Goal: Task Accomplishment & Management: Use online tool/utility

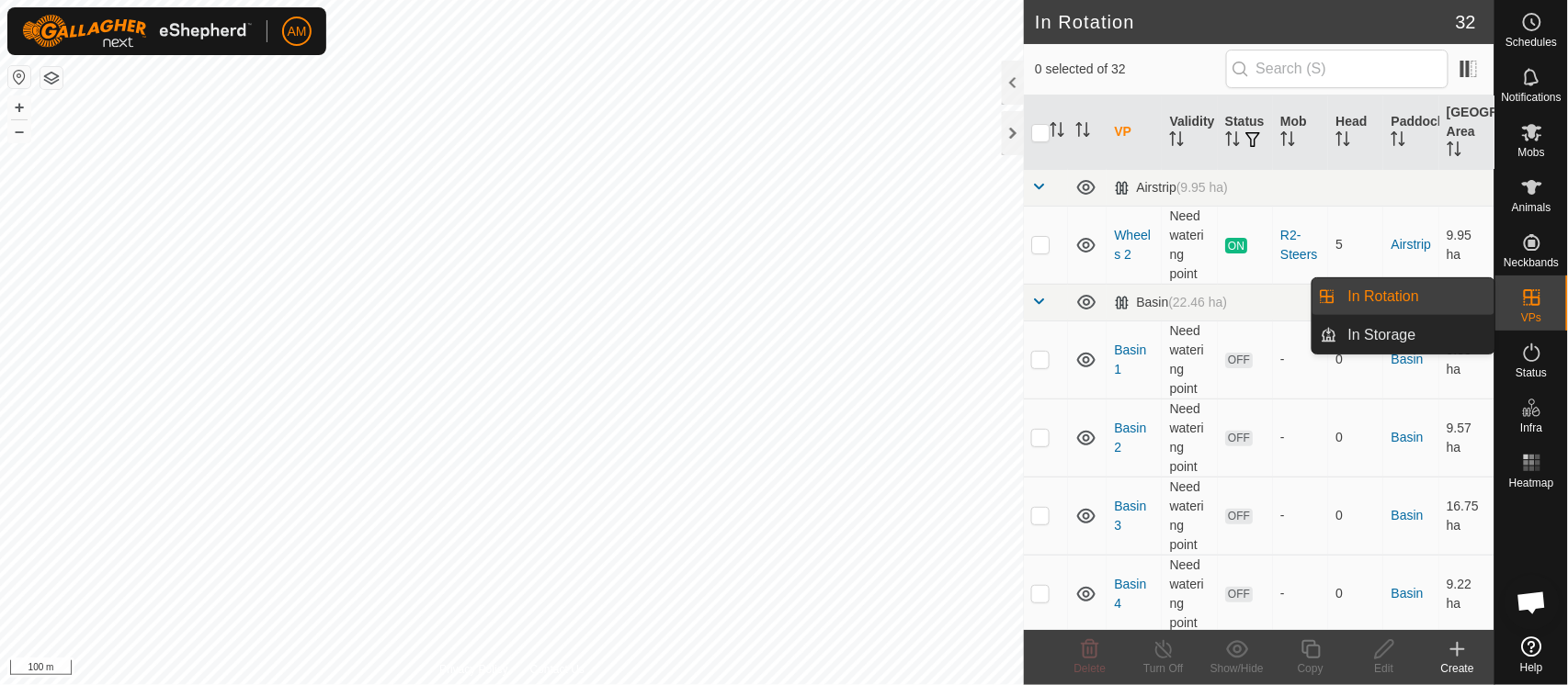
drag, startPoint x: 1484, startPoint y: 321, endPoint x: 1399, endPoint y: 314, distance: 85.3
click at [1399, 314] on ul "In Rotation In Storage" at bounding box center [1404, 315] width 182 height 75
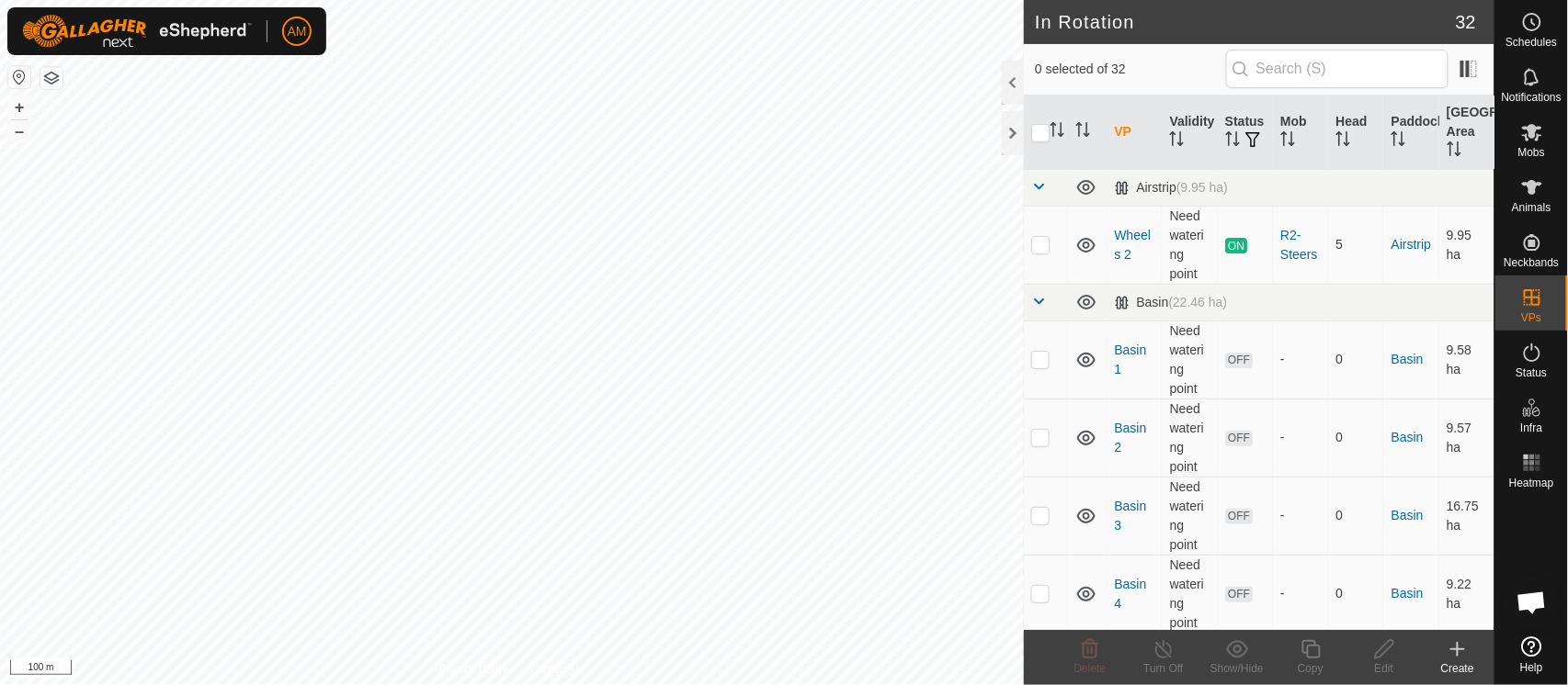
click at [1464, 650] on icon at bounding box center [1457, 649] width 22 height 22
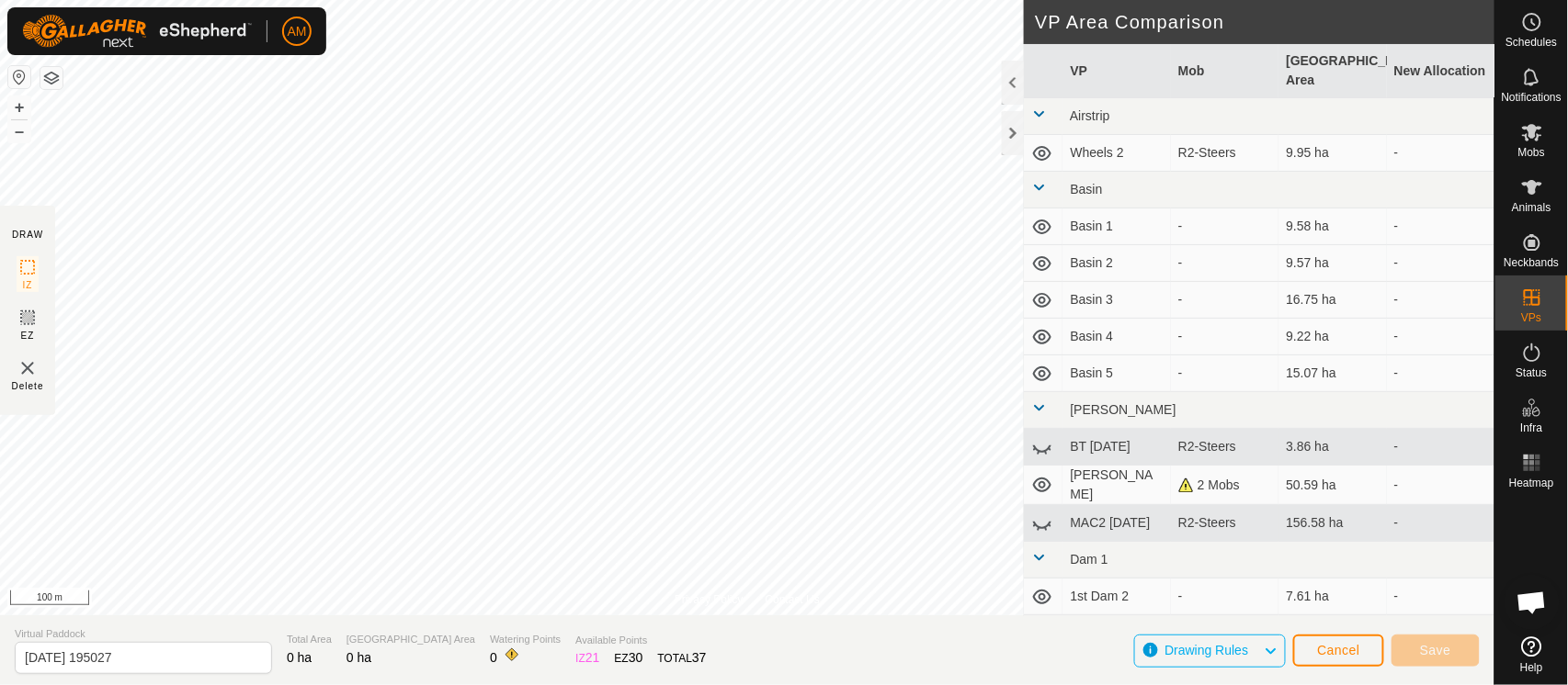
click at [819, 624] on div "Privacy Policy Contact Us Landmark 83 + – ⇧ i 100 m DRAW IZ EZ Delete VP Area C…" at bounding box center [747, 342] width 1494 height 685
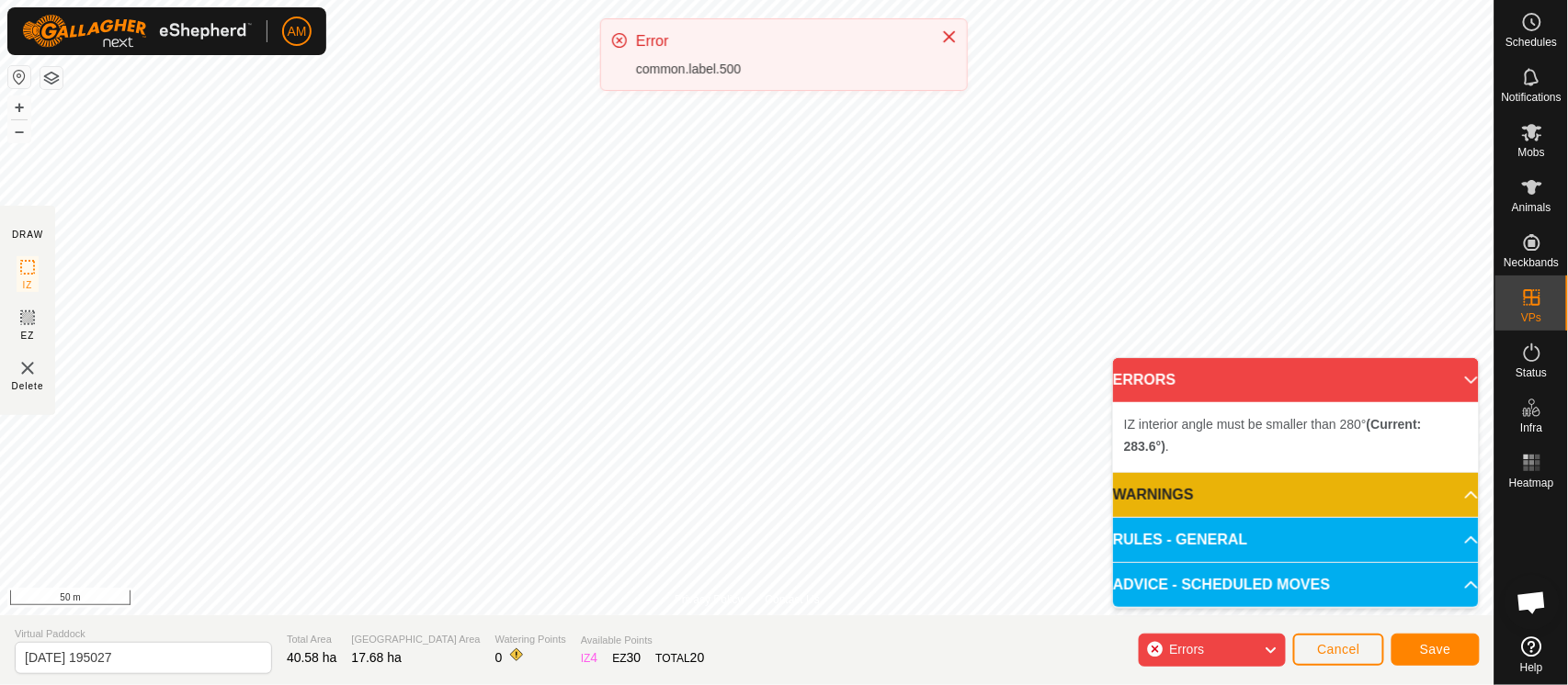
click at [886, 95] on div "AM Schedules Notifications Mobs Animals Neckbands VPs Status Infra Heatmap Help…" at bounding box center [784, 342] width 1568 height 685
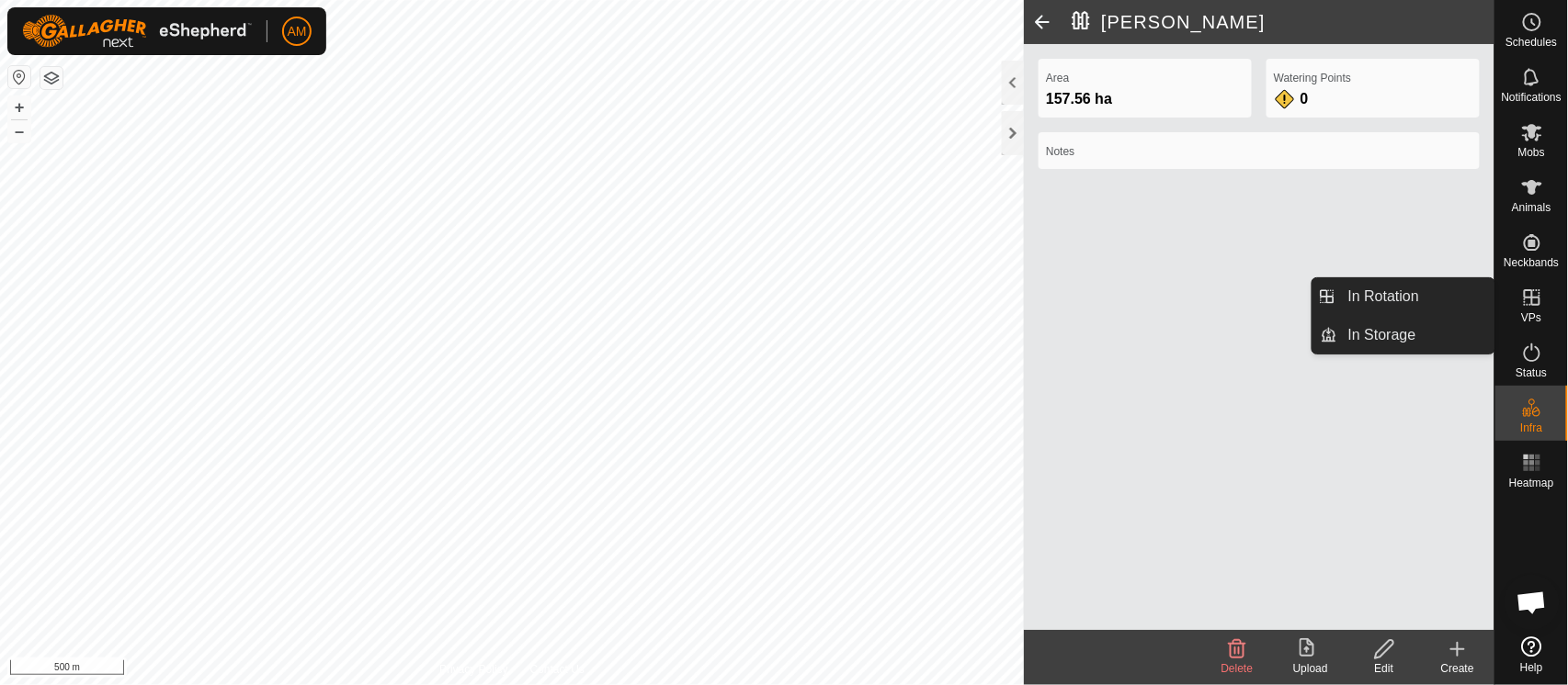
click at [1540, 303] on icon at bounding box center [1531, 297] width 22 height 22
click at [1395, 300] on link "In Rotation" at bounding box center [1416, 296] width 158 height 37
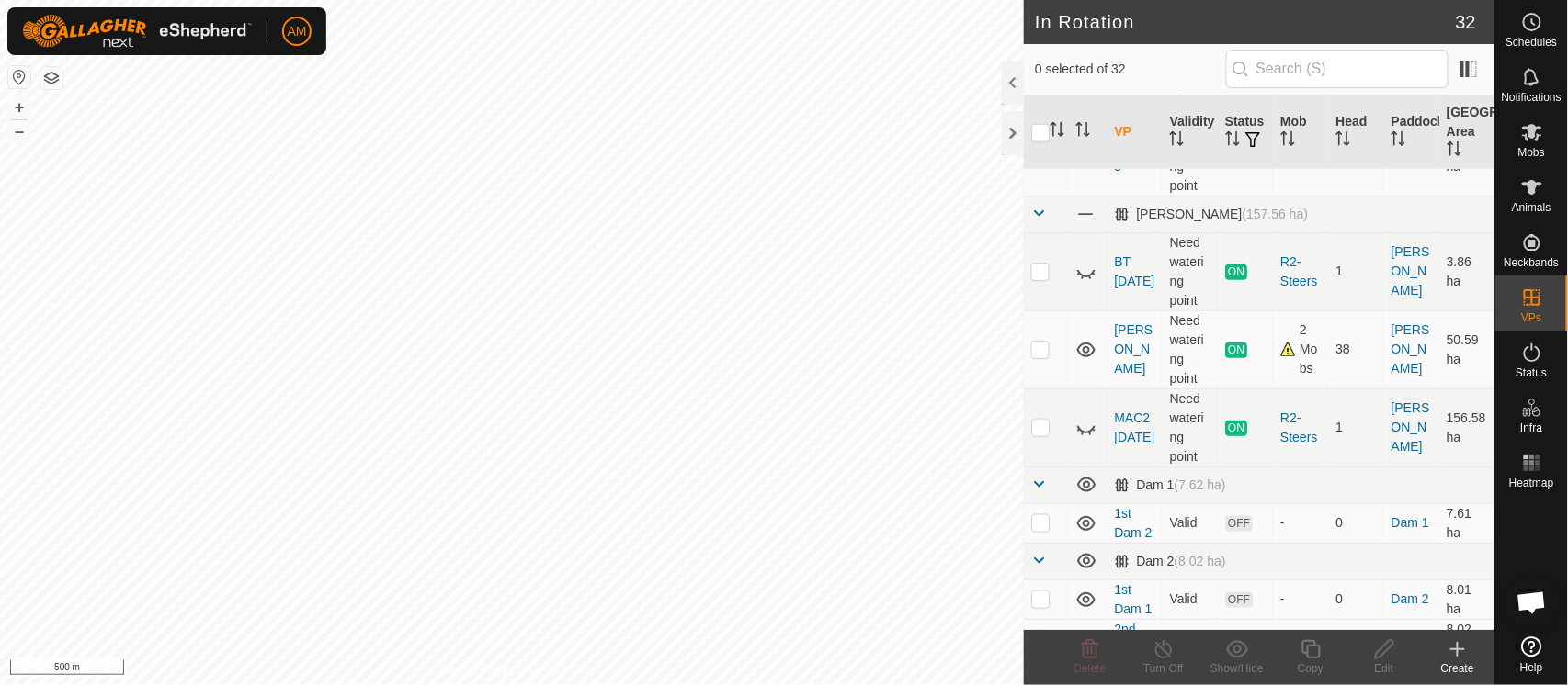
scroll to position [713, 0]
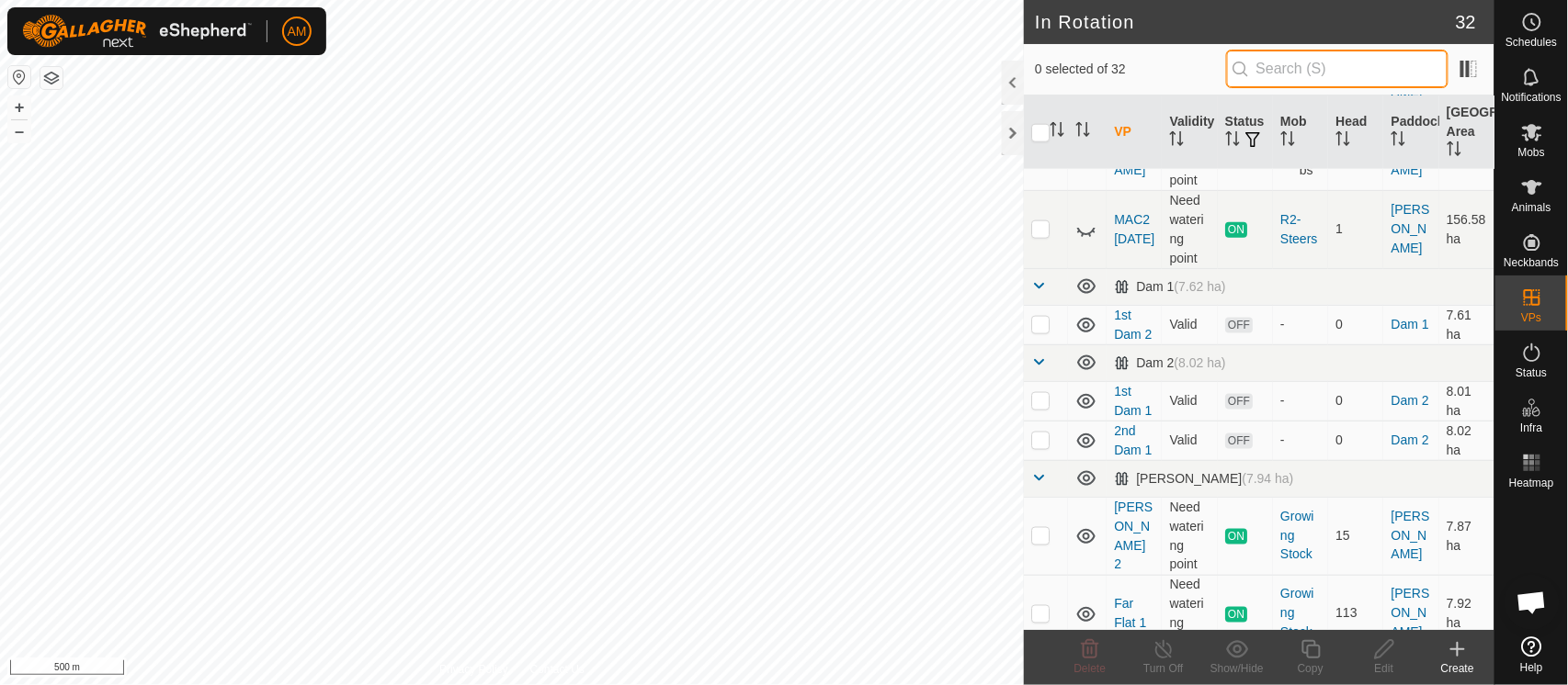
click at [1284, 69] on input "text" at bounding box center [1337, 68] width 222 height 39
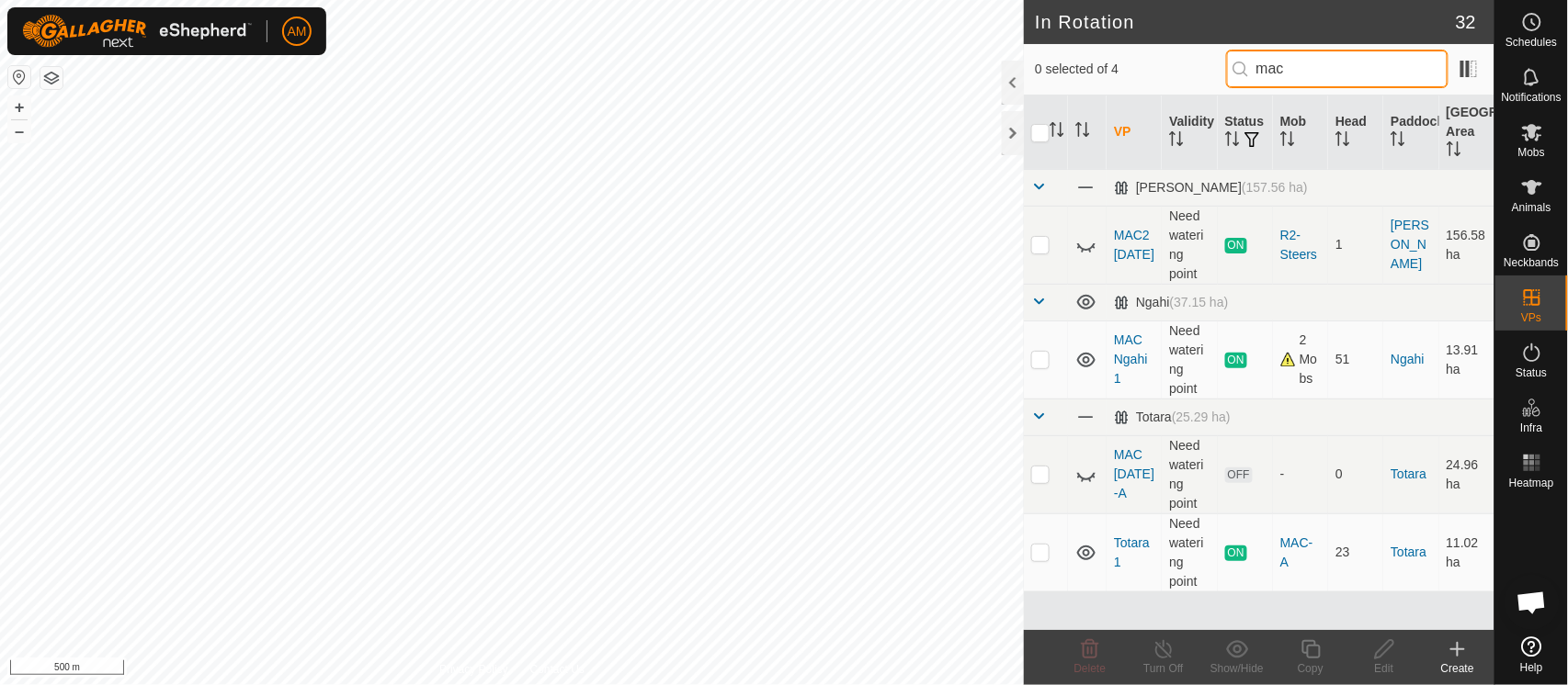
type input "mac"
click at [1041, 367] on td at bounding box center [1046, 360] width 44 height 78
checkbox input "true"
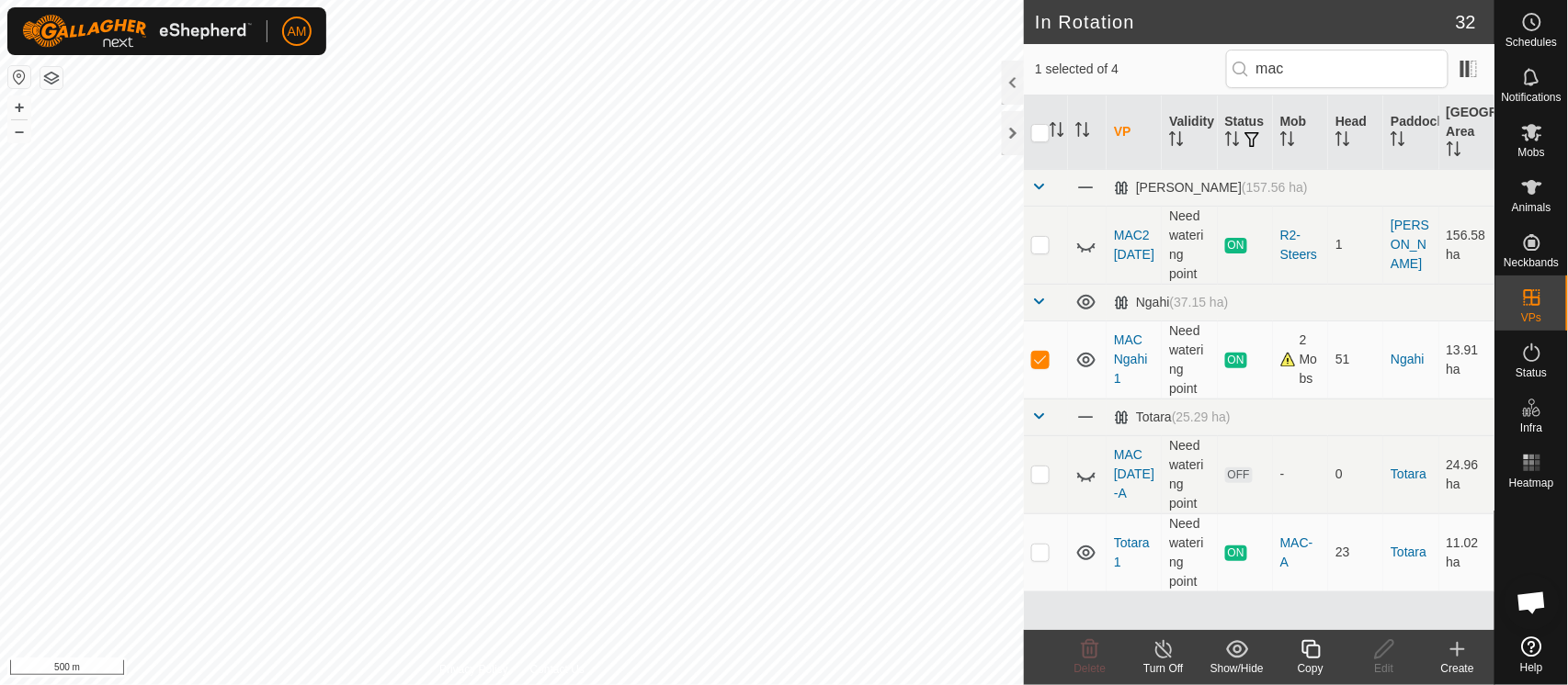
click at [1314, 653] on icon at bounding box center [1311, 649] width 23 height 22
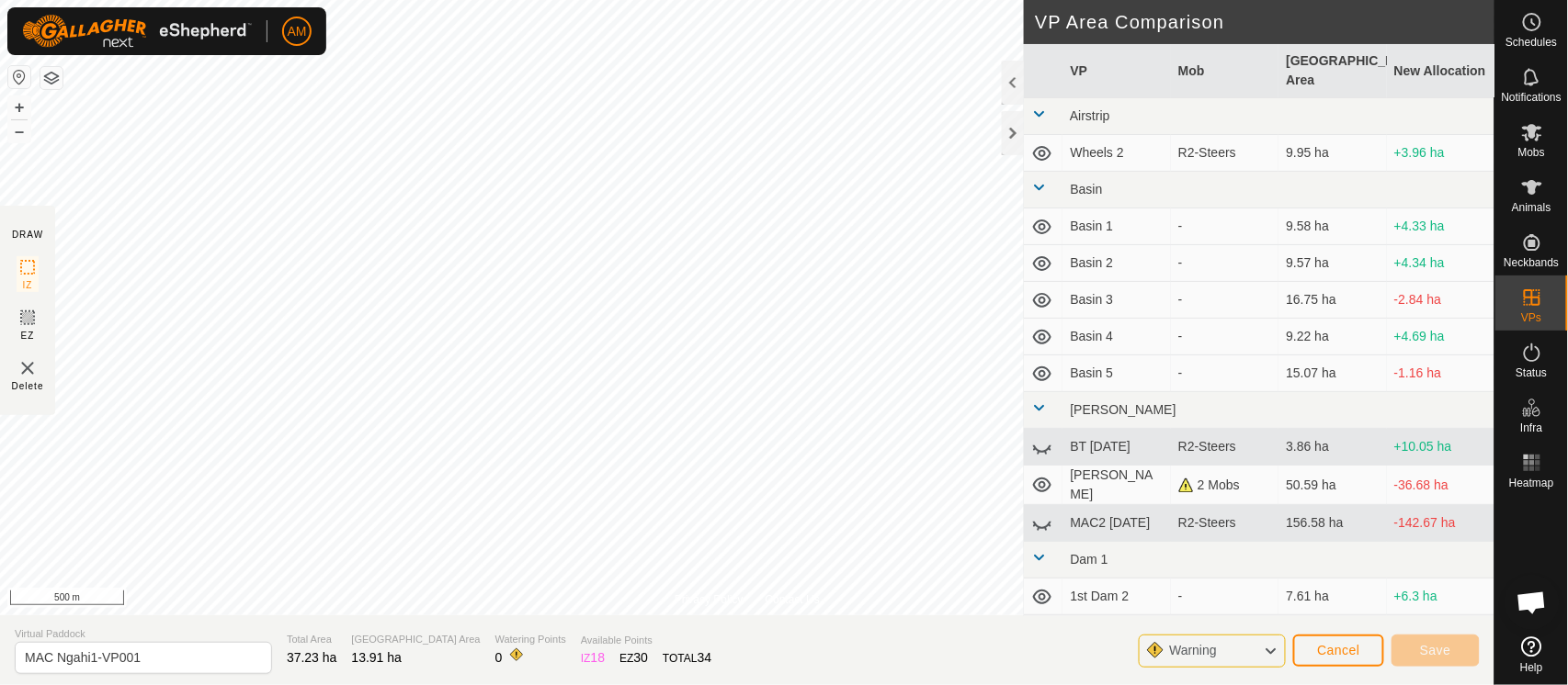
click at [756, 656] on div "Privacy Policy Contact Us Landmark 32 + – ⇧ i 500 m DRAW IZ EZ Delete VP Area C…" at bounding box center [747, 342] width 1494 height 685
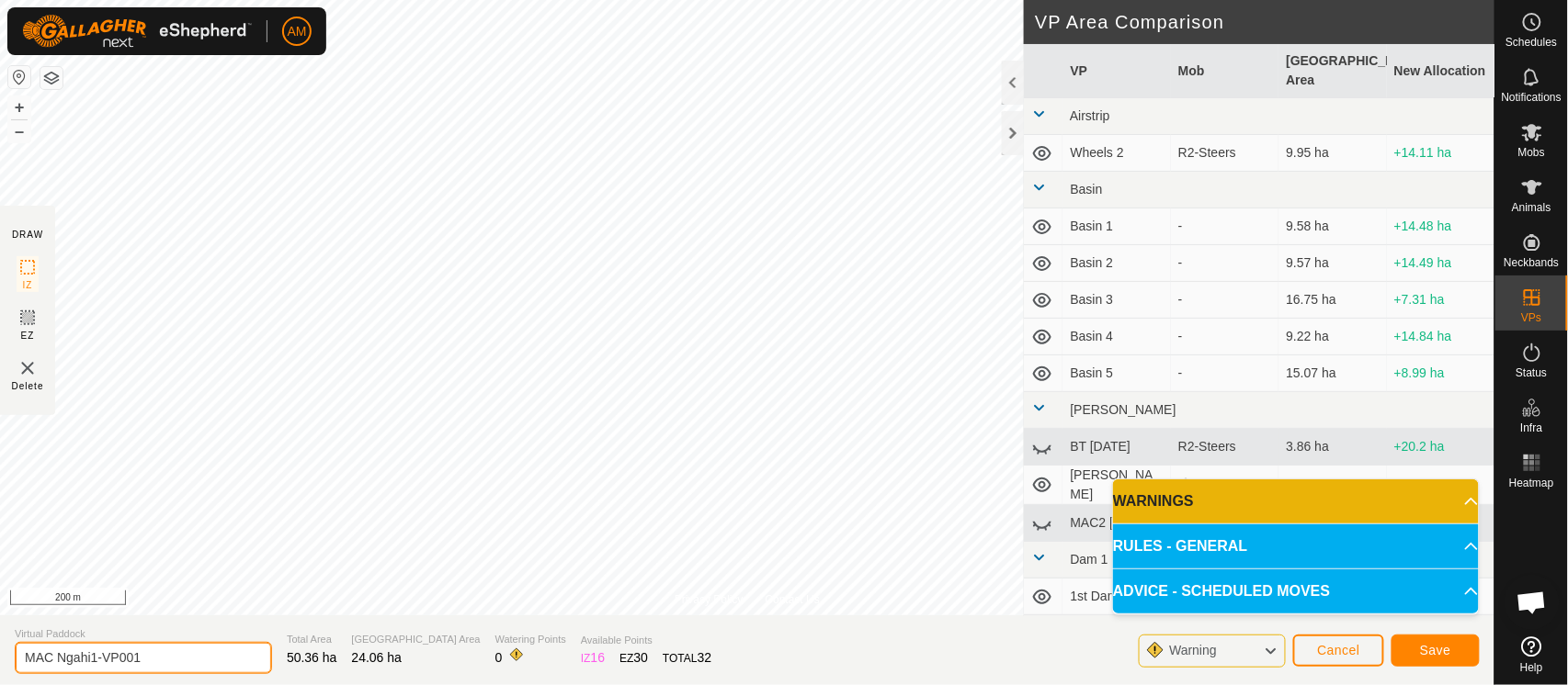
drag, startPoint x: 99, startPoint y: 655, endPoint x: 255, endPoint y: 650, distance: 156.1
click at [255, 650] on input "MAC Ngahi1-VP001" at bounding box center [142, 658] width 257 height 32
type input "MAC Ngahi2"
click at [1434, 645] on span "Save" at bounding box center [1435, 650] width 31 height 14
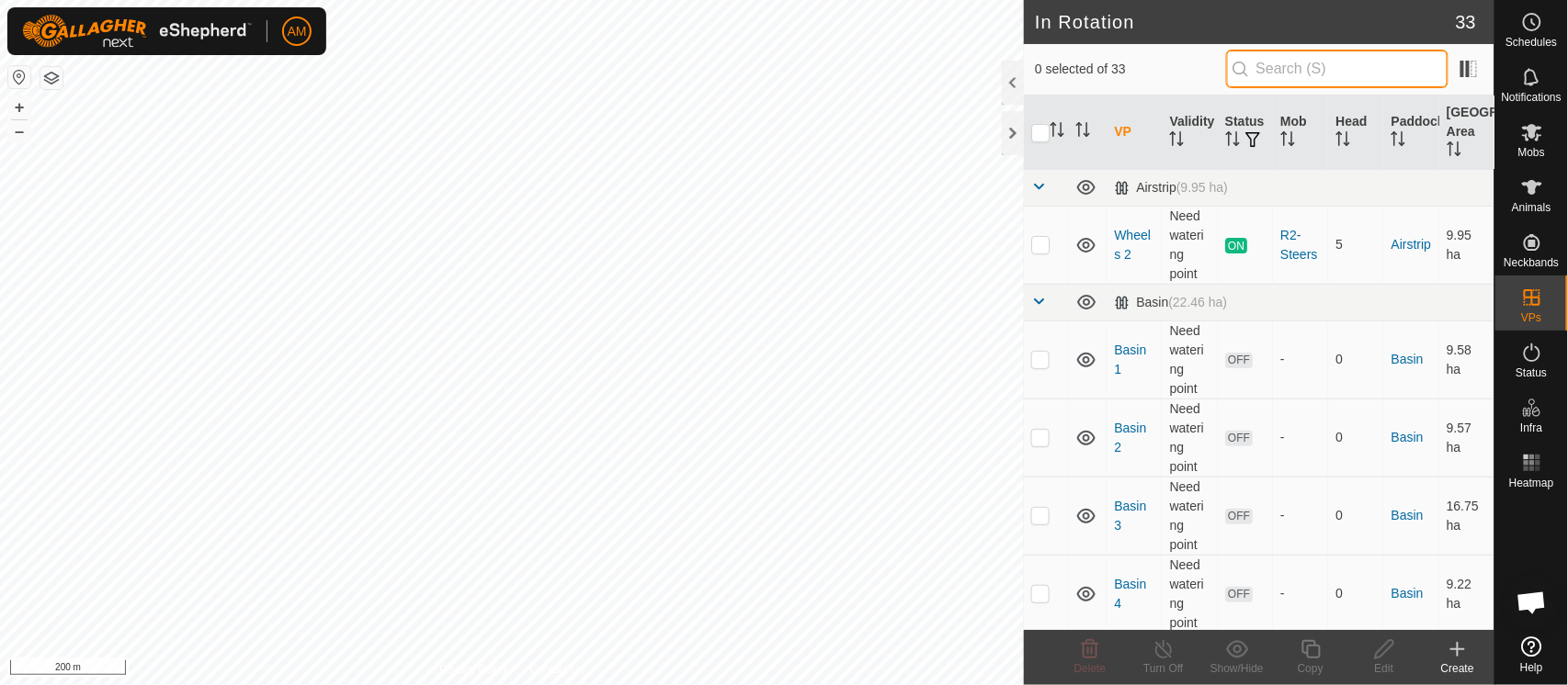
click at [1326, 67] on input "text" at bounding box center [1337, 68] width 222 height 39
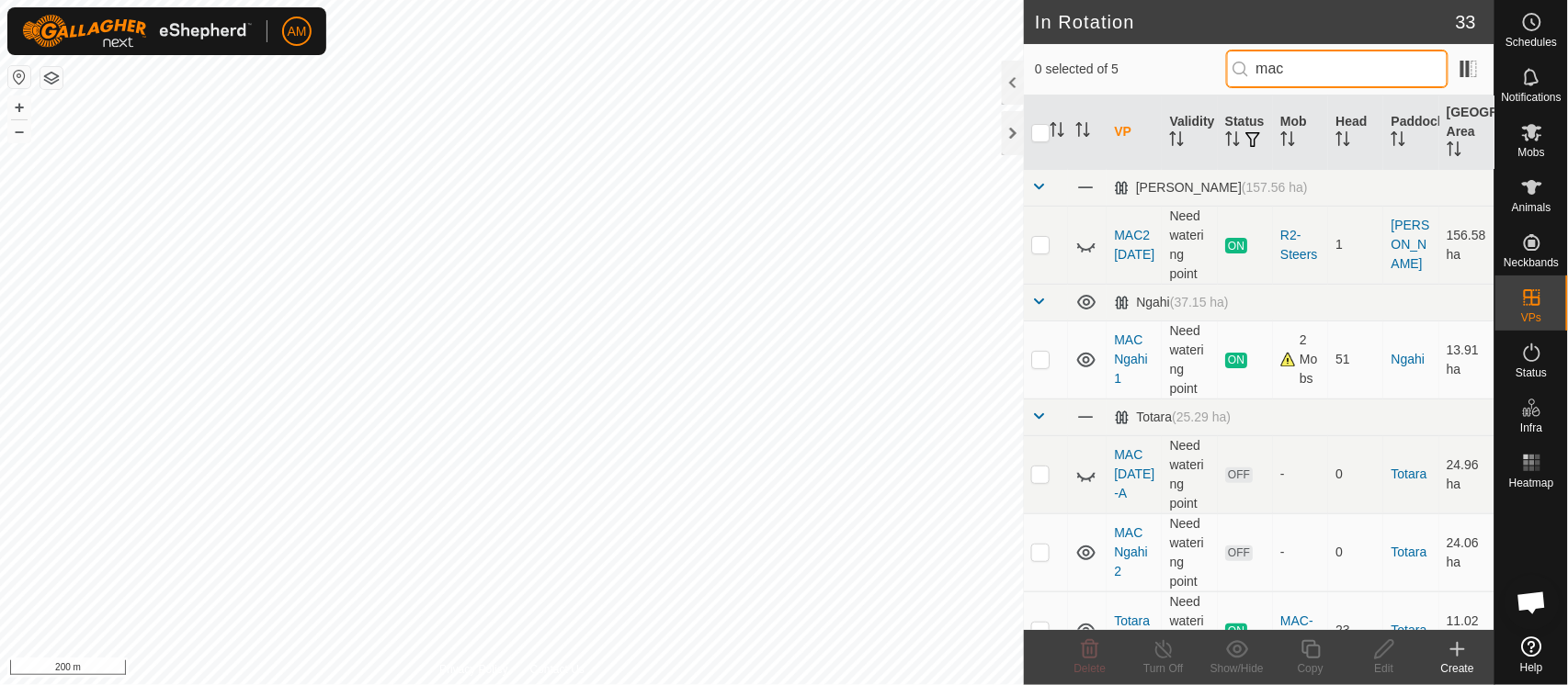
type input "mac"
click at [1036, 558] on p-checkbox at bounding box center [1039, 551] width 18 height 14
checkbox input "true"
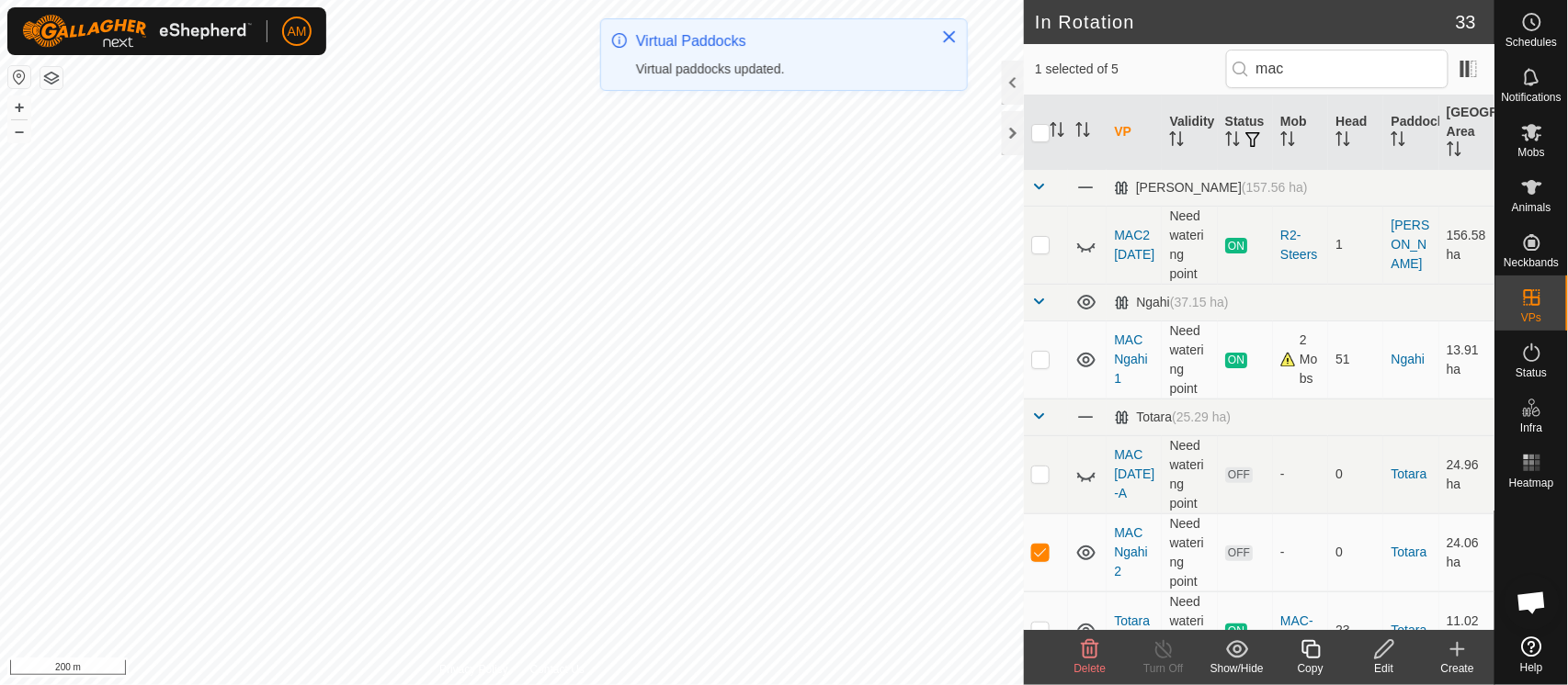
click at [1300, 640] on icon at bounding box center [1311, 649] width 23 height 22
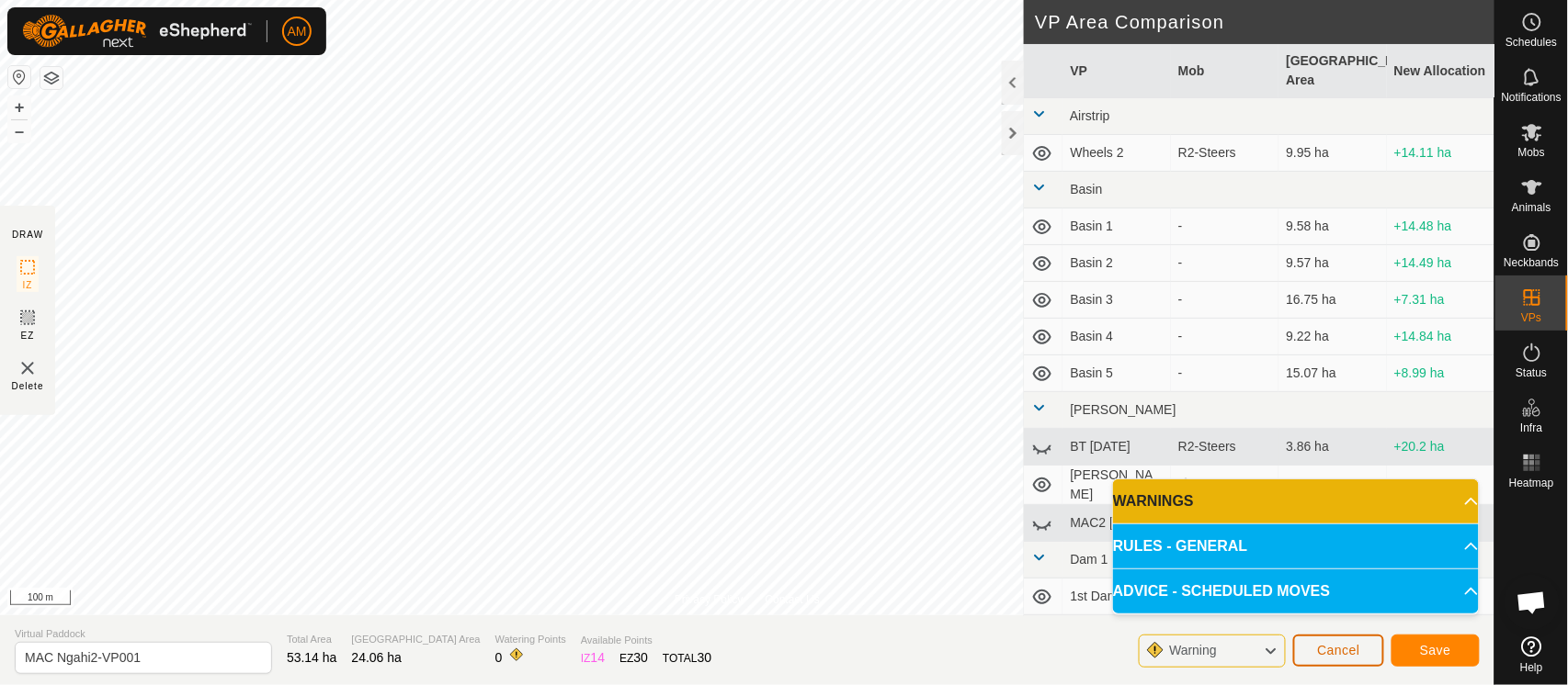
click at [1344, 650] on span "Cancel" at bounding box center [1338, 650] width 44 height 14
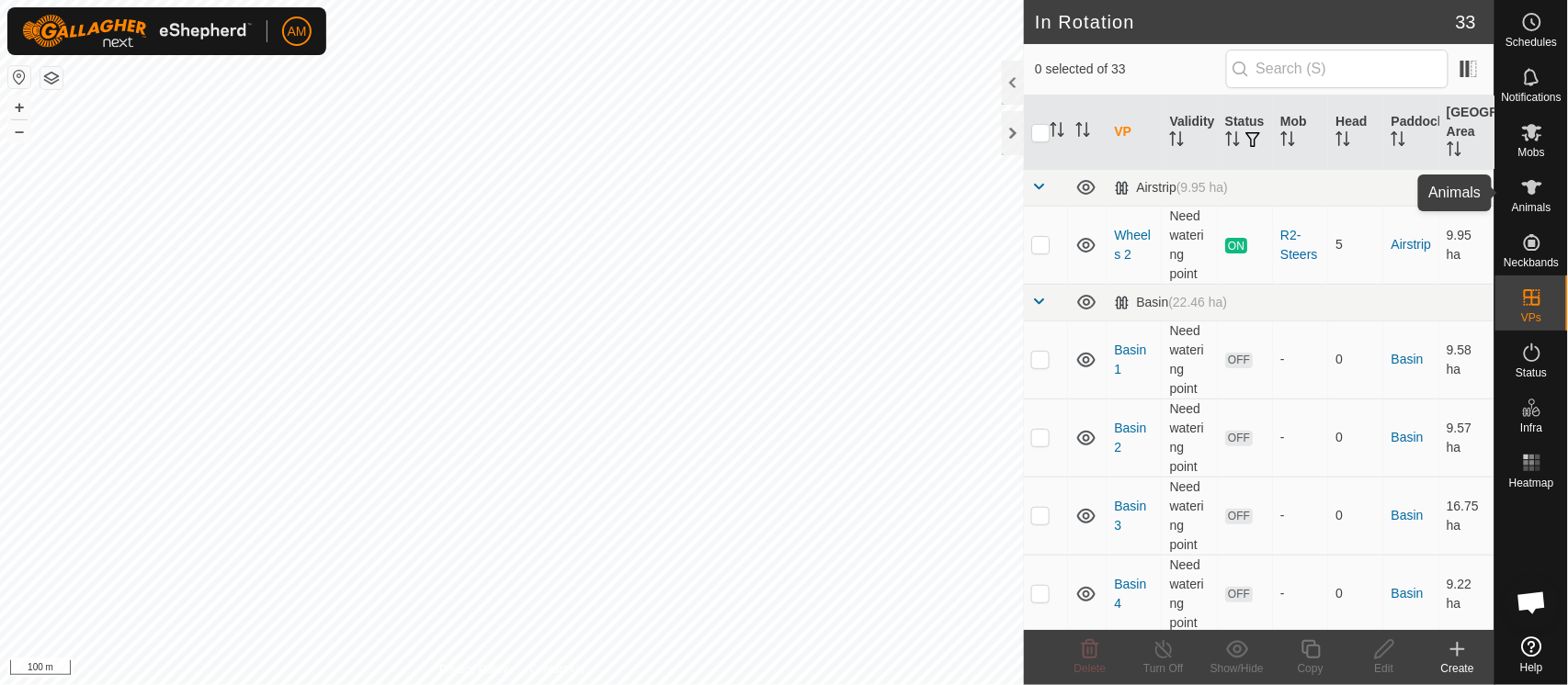
click at [1528, 193] on icon at bounding box center [1531, 187] width 22 height 22
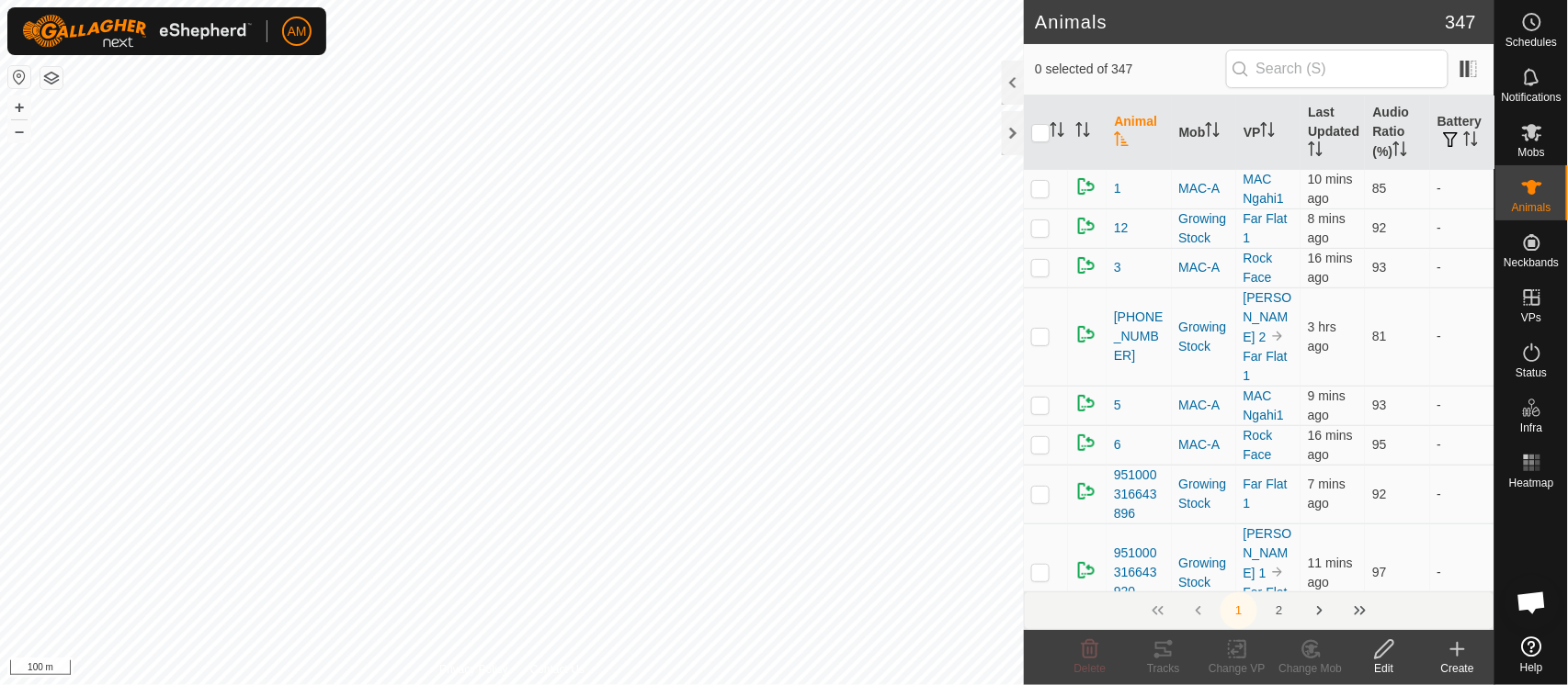
click at [1365, 120] on th "Audio Ratio (%)" at bounding box center [1397, 133] width 65 height 74
